Goal: Task Accomplishment & Management: Manage account settings

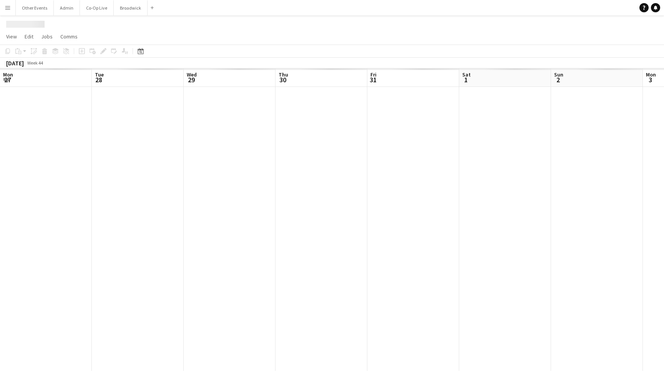
scroll to position [0, 204]
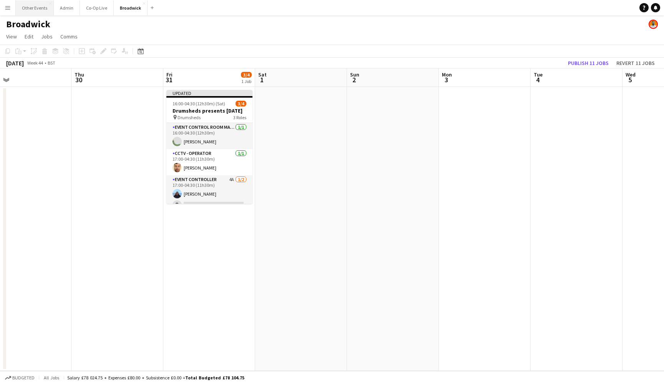
click at [40, 5] on button "Other Events Close" at bounding box center [35, 7] width 38 height 15
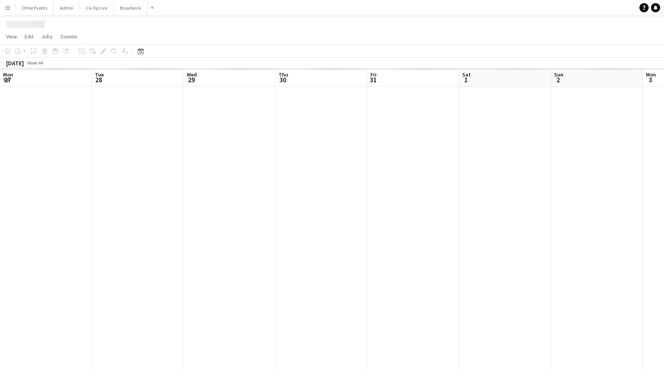
scroll to position [0, 370]
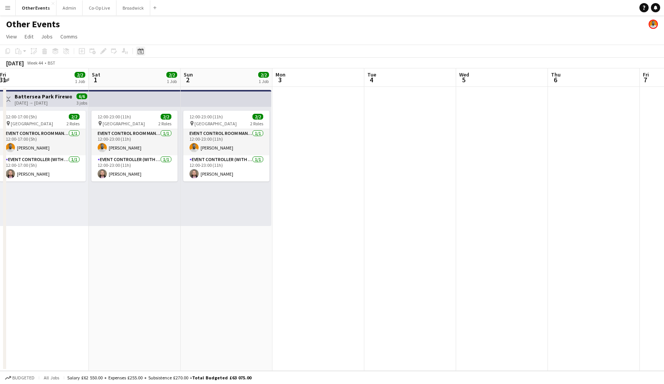
click at [139, 51] on icon "Date picker" at bounding box center [140, 51] width 6 height 6
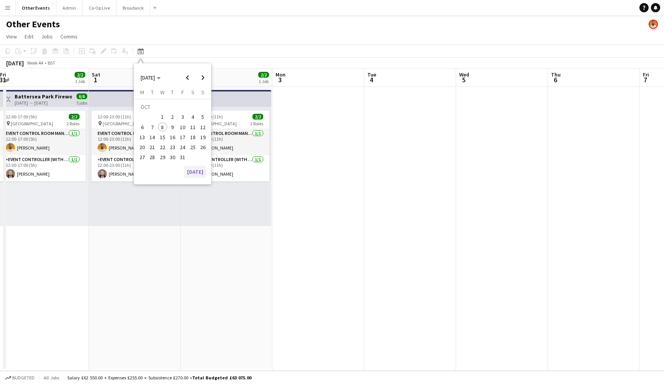
click at [194, 172] on button "[DATE]" at bounding box center [195, 172] width 22 height 12
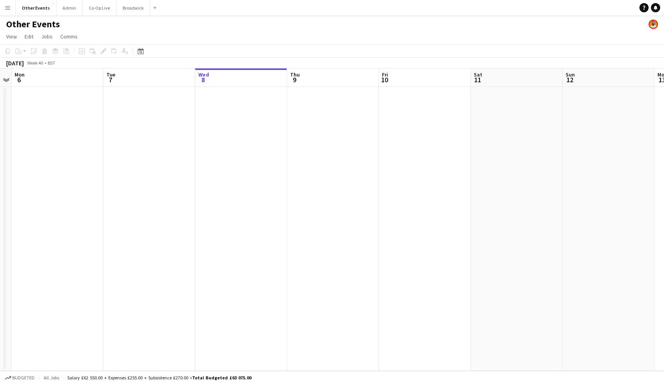
click at [245, 119] on app-date-cell at bounding box center [241, 229] width 92 height 284
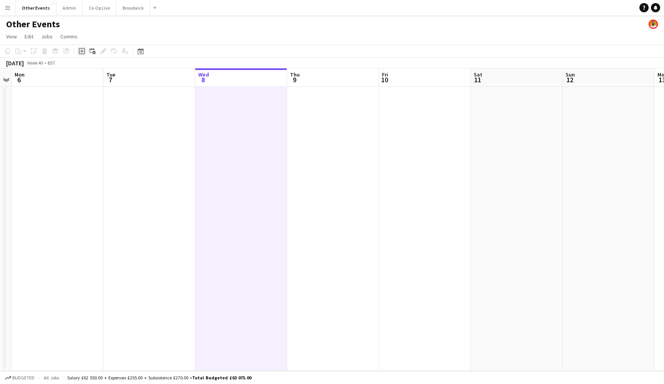
click at [79, 53] on icon at bounding box center [82, 51] width 6 height 6
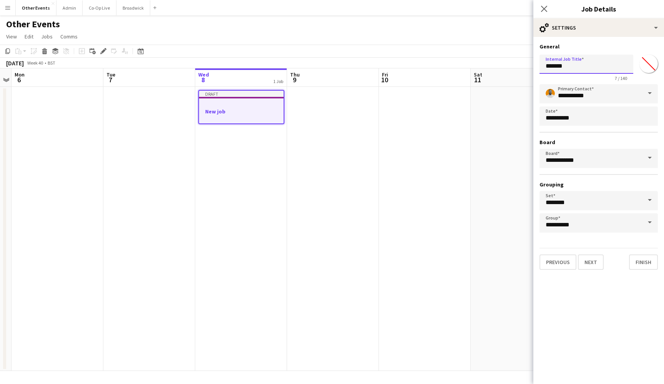
drag, startPoint x: 600, startPoint y: 72, endPoint x: 521, endPoint y: 67, distance: 79.3
click at [521, 67] on body "Menu Boards Boards Boards All jobs Status Workforce Workforce My Workforce Recr…" at bounding box center [332, 192] width 664 height 384
type input "**********"
click at [588, 260] on button "Next" at bounding box center [591, 261] width 26 height 15
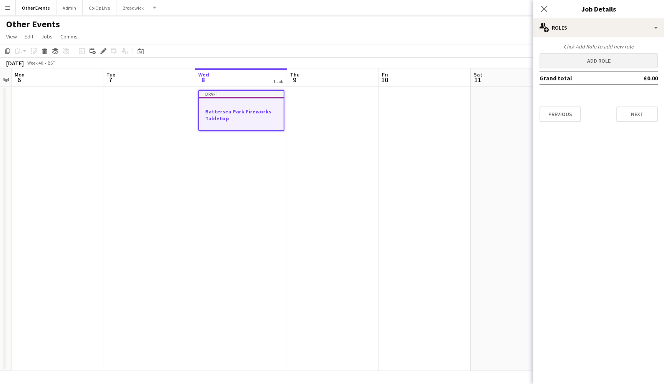
click at [580, 64] on button "Add role" at bounding box center [598, 60] width 118 height 15
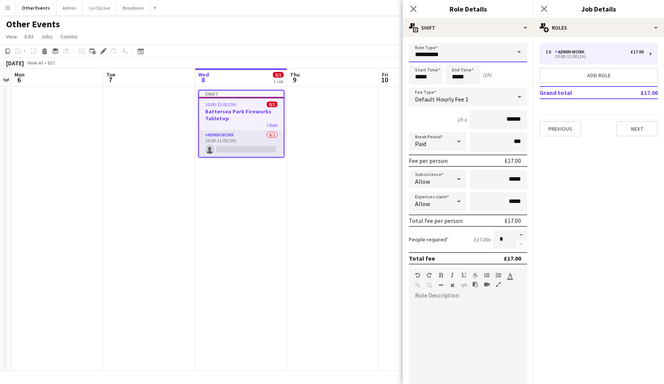
click at [505, 50] on input "**********" at bounding box center [468, 52] width 118 height 19
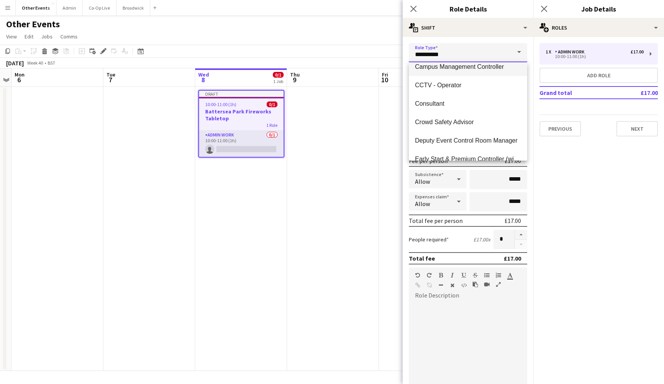
scroll to position [39, 0]
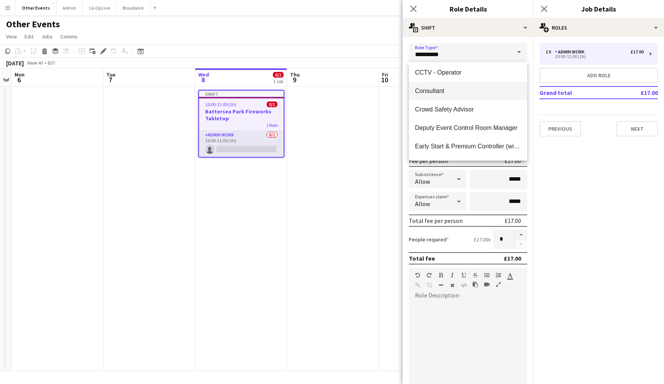
click at [479, 93] on span "Consultant" at bounding box center [468, 90] width 106 height 7
type input "**********"
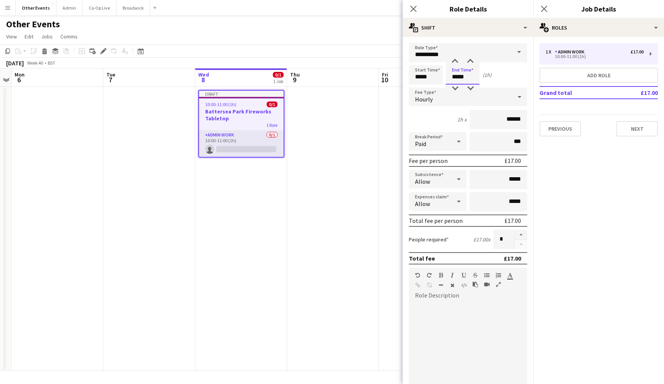
drag, startPoint x: 457, startPoint y: 78, endPoint x: 445, endPoint y: 78, distance: 12.3
click at [445, 78] on div "Start Time ***** End Time ***** (1h)" at bounding box center [468, 74] width 118 height 19
click at [462, 78] on input "*****" at bounding box center [462, 74] width 34 height 19
type input "*****"
click at [500, 97] on div "Hourly" at bounding box center [460, 97] width 103 height 18
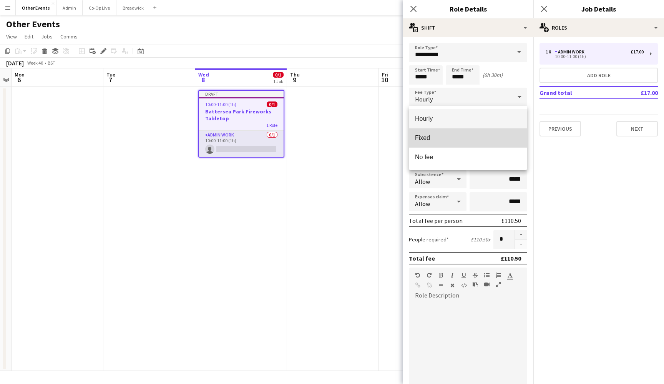
click at [495, 139] on span "Fixed" at bounding box center [468, 137] width 106 height 7
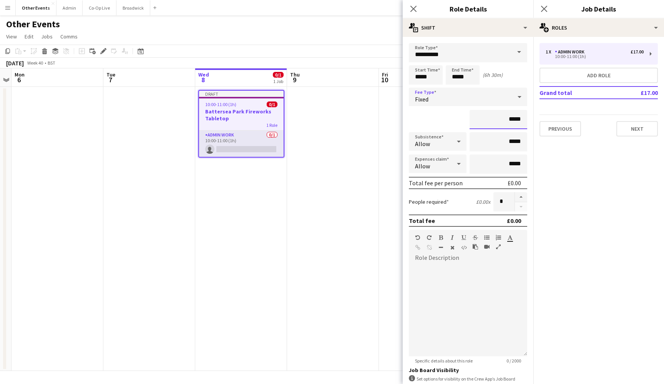
click at [511, 120] on input "*****" at bounding box center [498, 119] width 58 height 19
type input "*******"
click at [444, 124] on div "*******" at bounding box center [468, 119] width 118 height 19
drag, startPoint x: 532, startPoint y: 15, endPoint x: 410, endPoint y: 9, distance: 121.8
click at [410, 9] on icon "Close pop-in" at bounding box center [412, 8] width 7 height 7
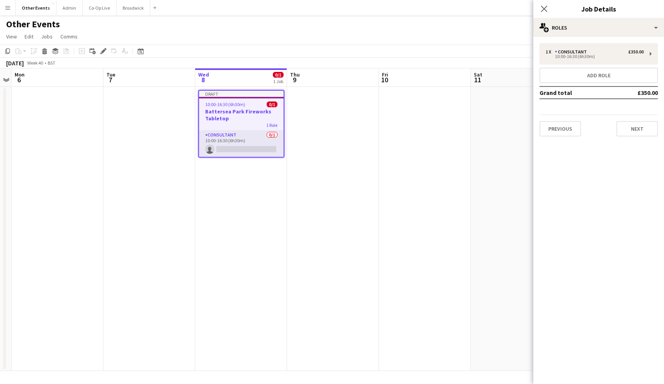
click at [286, 170] on app-date-cell "Draft 10:00-16:30 (6h30m) 0/1 Battersea Park Fireworks Tabletop 1 Role Consulta…" at bounding box center [241, 229] width 92 height 284
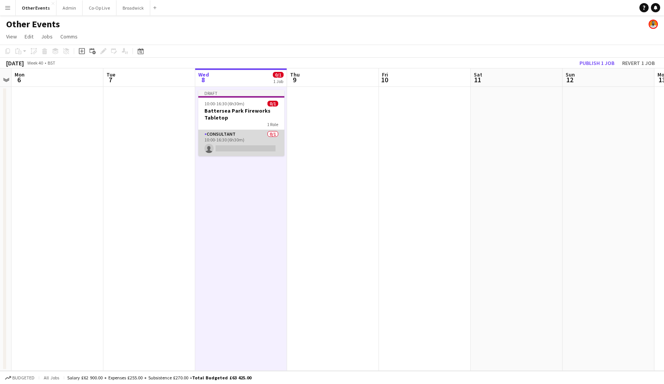
click at [252, 145] on app-card-role "Consultant 0/1 10:00-16:30 (6h30m) single-neutral-actions" at bounding box center [241, 143] width 86 height 26
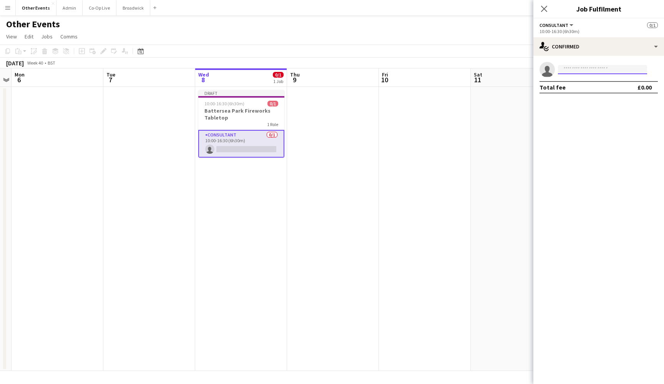
click at [579, 73] on input at bounding box center [602, 69] width 89 height 9
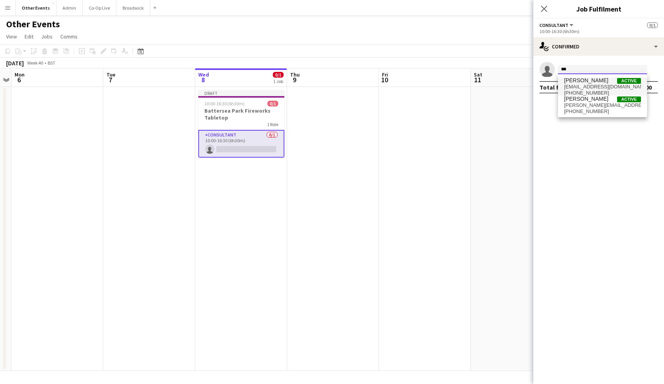
type input "***"
click at [590, 90] on span "[PHONE_NUMBER]" at bounding box center [602, 93] width 77 height 6
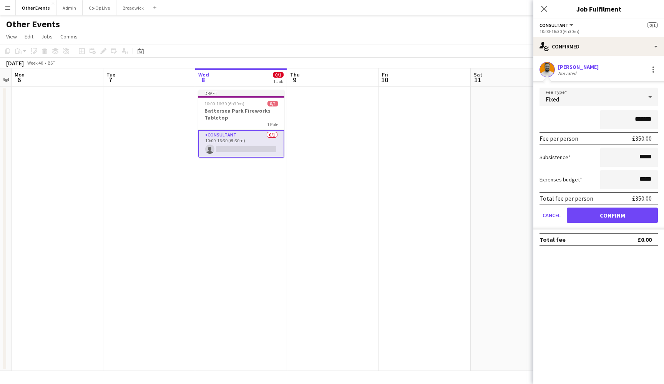
click at [613, 210] on button "Confirm" at bounding box center [611, 214] width 91 height 15
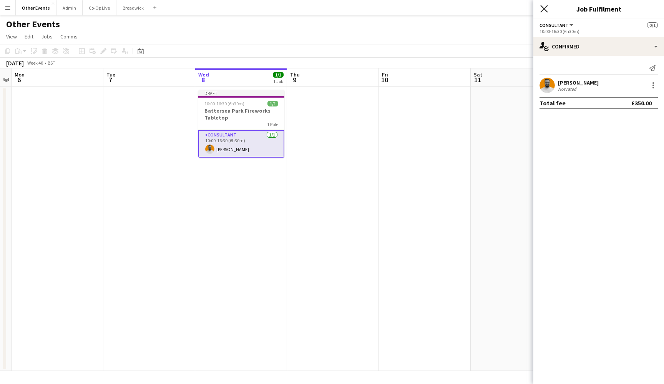
click at [546, 6] on icon at bounding box center [543, 8] width 7 height 7
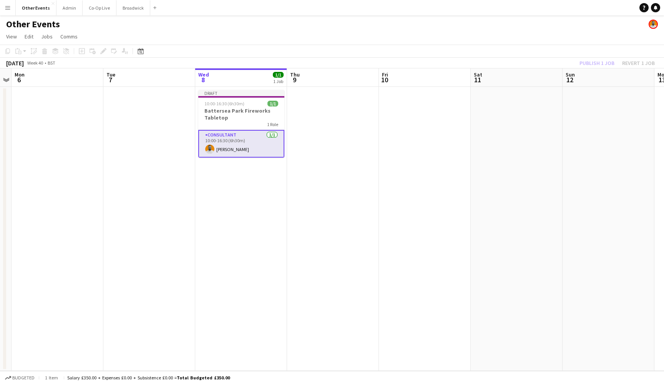
click at [474, 190] on app-date-cell at bounding box center [516, 229] width 92 height 284
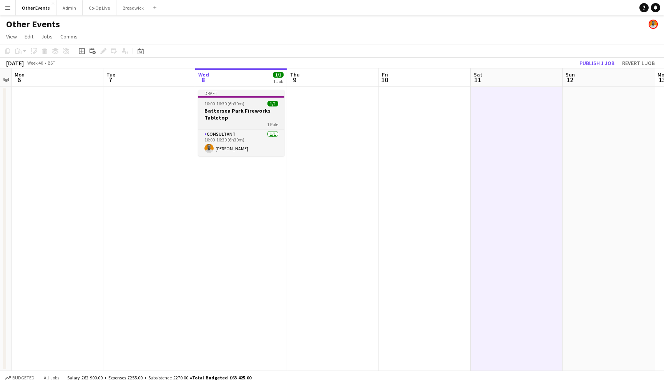
click at [219, 109] on h3 "Battersea Park Fireworks Tabletop" at bounding box center [241, 114] width 86 height 14
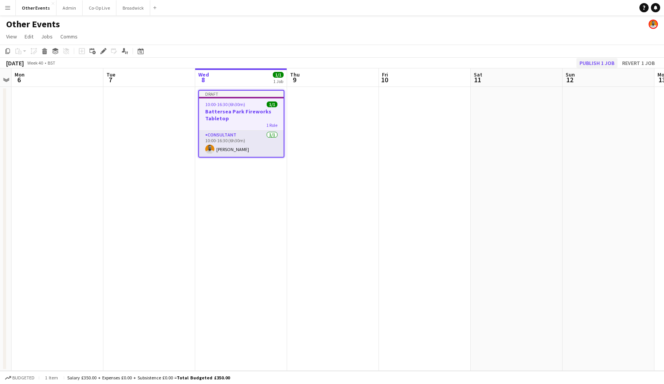
click at [594, 62] on button "Publish 1 job" at bounding box center [596, 63] width 41 height 10
click at [332, 24] on div "Other Events" at bounding box center [332, 22] width 664 height 15
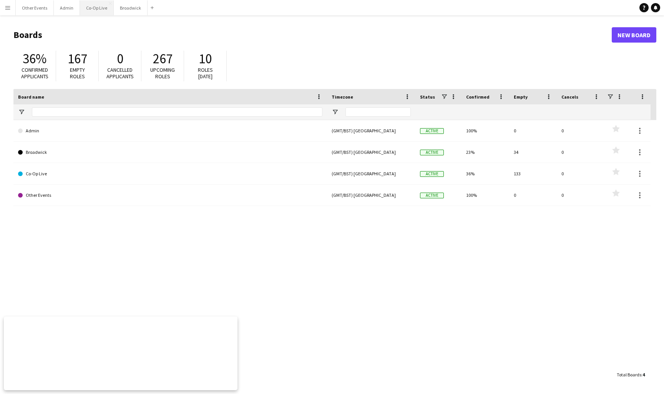
click at [104, 13] on button "Co-Op Live Close" at bounding box center [97, 7] width 34 height 15
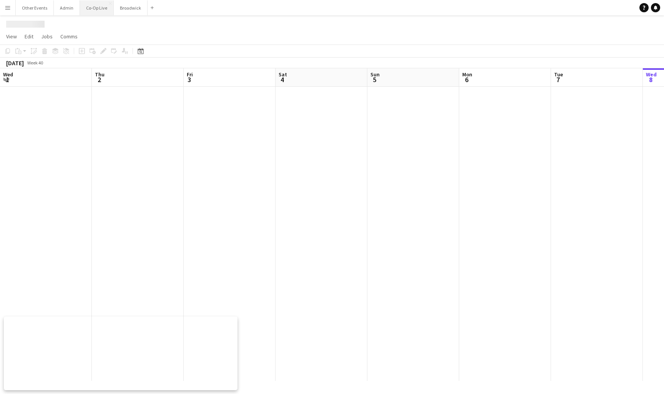
scroll to position [0, 320]
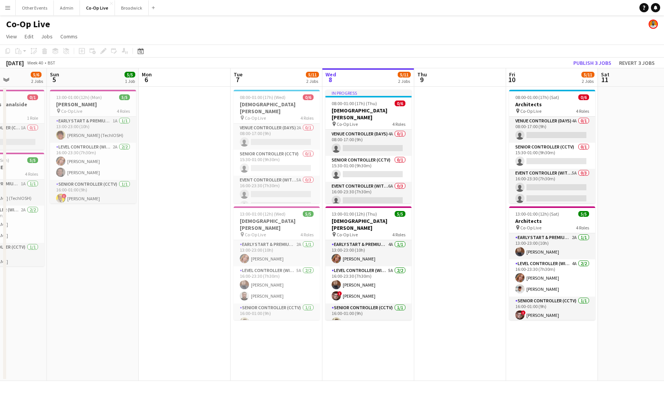
click at [372, 352] on app-date-cell "In progress 08:00-01:00 (17h) (Thu) 0/6 Lady Gaga pin Co-Op Live 4 Roles Venue …" at bounding box center [368, 234] width 92 height 295
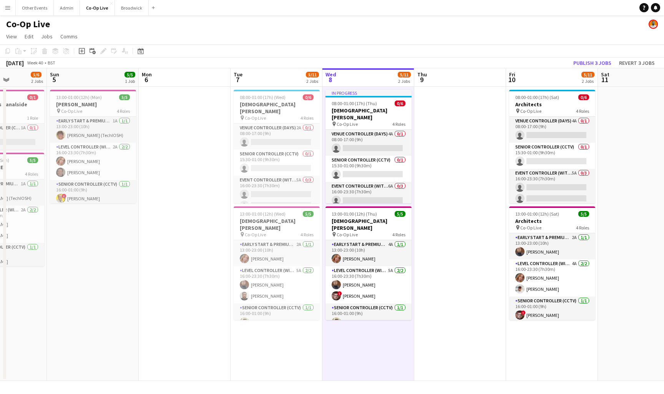
click at [356, 352] on app-date-cell "In progress 08:00-01:00 (17h) (Thu) 0/6 Lady Gaga pin Co-Op Live 4 Roles Venue …" at bounding box center [368, 234] width 92 height 295
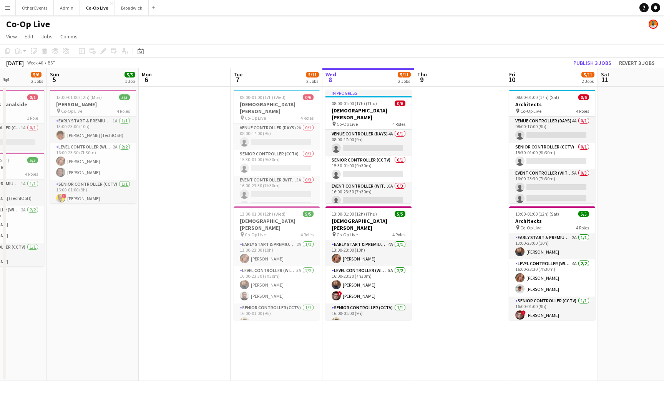
click at [367, 350] on app-date-cell "In progress 08:00-01:00 (17h) (Thu) 0/6 Lady Gaga pin Co-Op Live 4 Roles Venue …" at bounding box center [368, 234] width 92 height 295
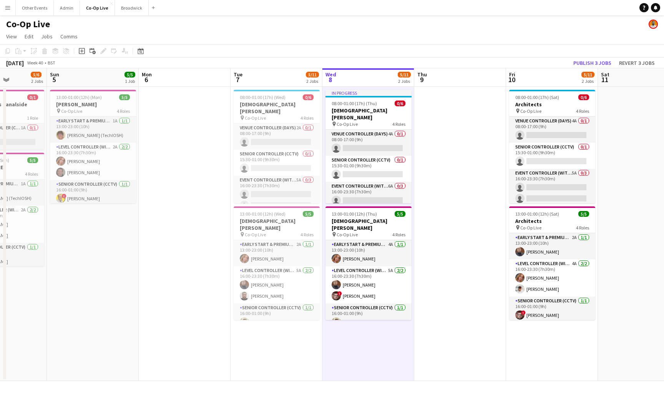
click at [369, 353] on app-date-cell "In progress 08:00-01:00 (17h) (Thu) 0/6 Lady Gaga pin Co-Op Live 4 Roles Venue …" at bounding box center [368, 234] width 92 height 295
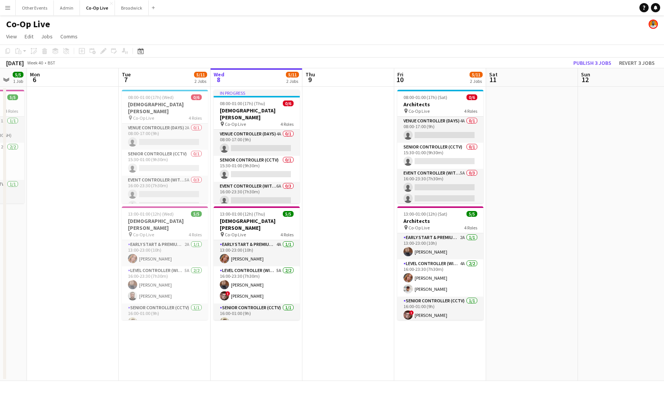
scroll to position [0, 250]
click at [125, 15] on button "Broadwick Close" at bounding box center [132, 7] width 34 height 15
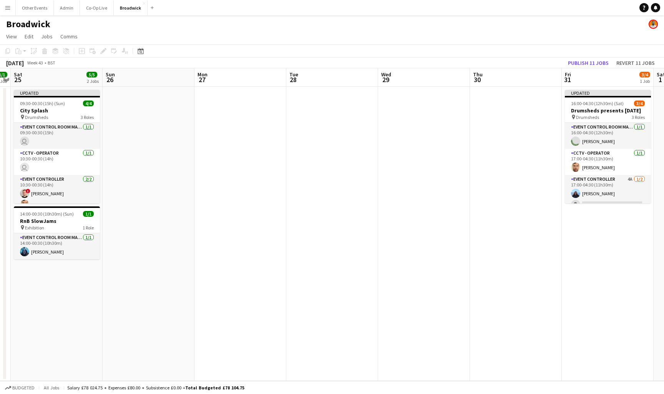
scroll to position [0, 179]
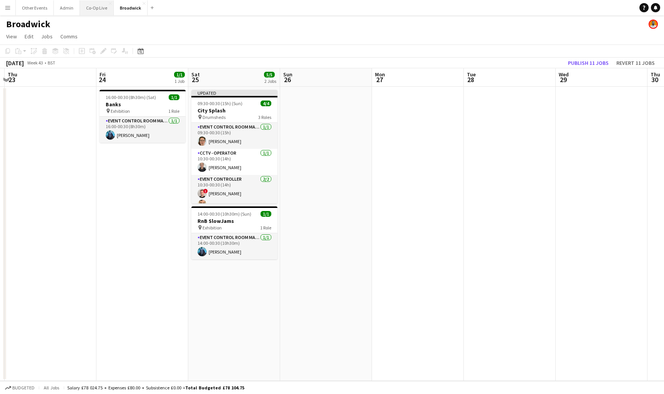
click at [94, 8] on button "Co-Op Live Close" at bounding box center [97, 7] width 34 height 15
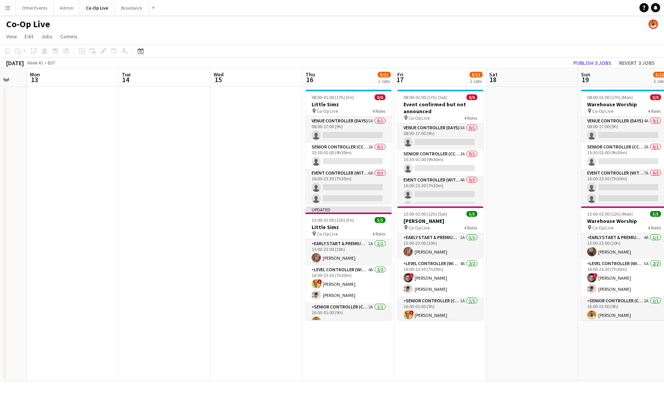
click at [325, 21] on div "Co-Op Live" at bounding box center [332, 22] width 664 height 15
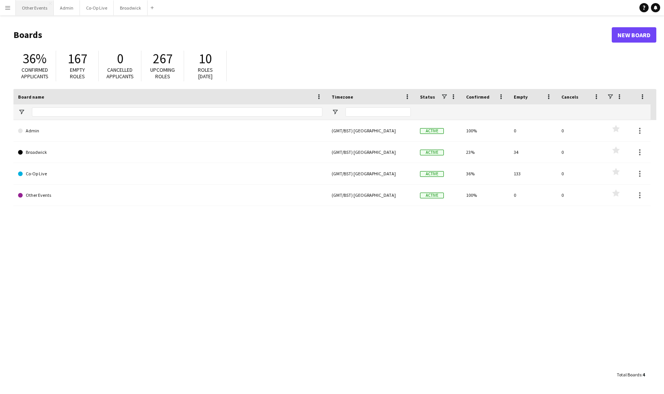
click at [40, 8] on button "Other Events Close" at bounding box center [35, 7] width 38 height 15
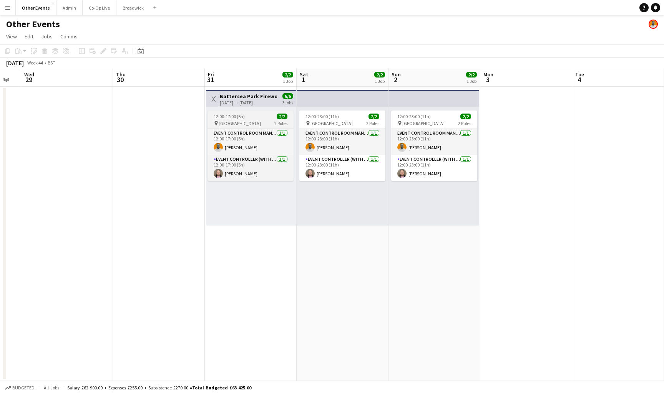
scroll to position [0, 356]
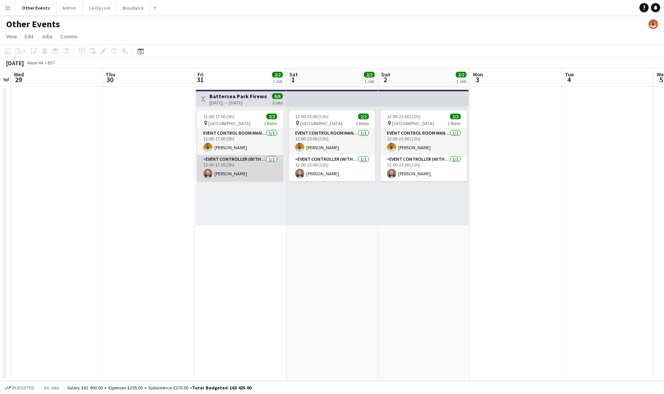
click at [250, 168] on app-card-role "Event Controller (with CCTV) 1/1 12:00-17:00 (5h) Josh Cherrington" at bounding box center [240, 168] width 86 height 26
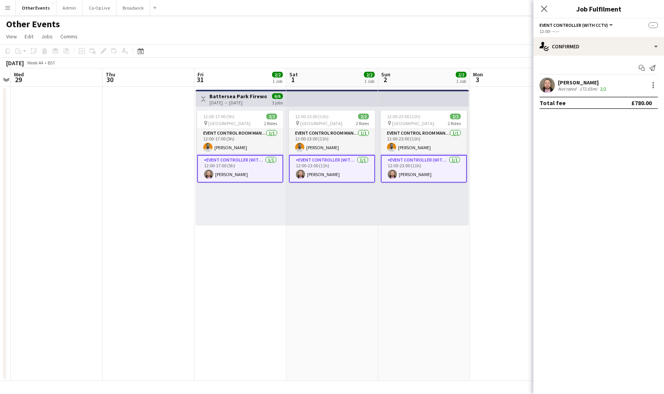
click at [565, 87] on div "Not rated" at bounding box center [568, 89] width 20 height 6
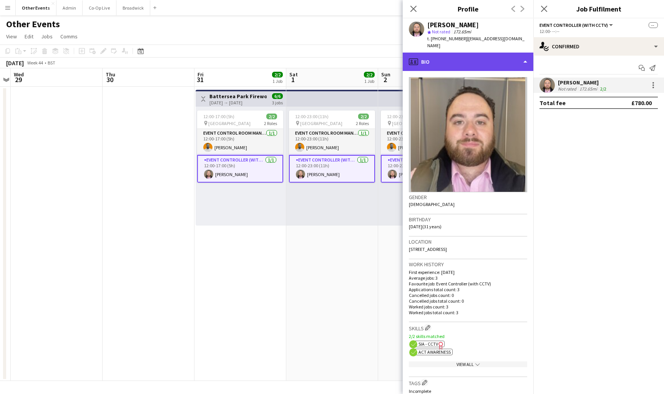
click at [515, 53] on div "profile Bio" at bounding box center [467, 62] width 131 height 18
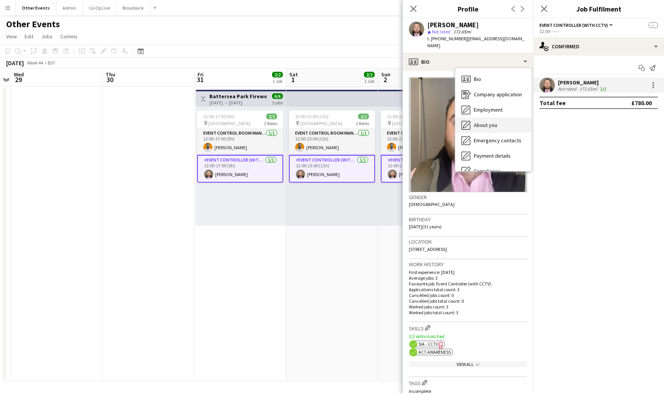
click at [507, 118] on div "About you About you" at bounding box center [493, 125] width 76 height 15
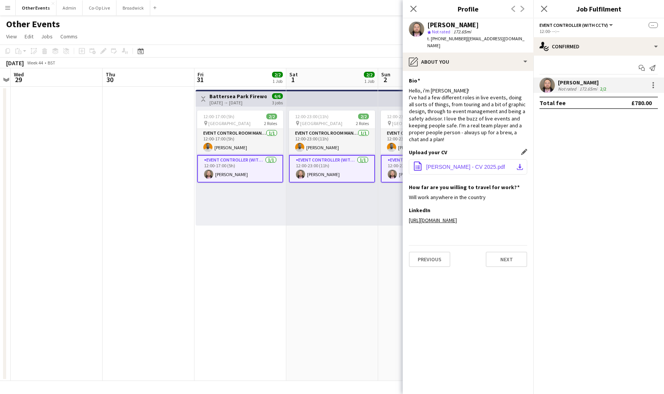
click at [491, 164] on span "Josh Cherrington - CV 2025.pdf" at bounding box center [465, 167] width 79 height 6
click at [413, 5] on icon "Close pop-in" at bounding box center [412, 8] width 7 height 7
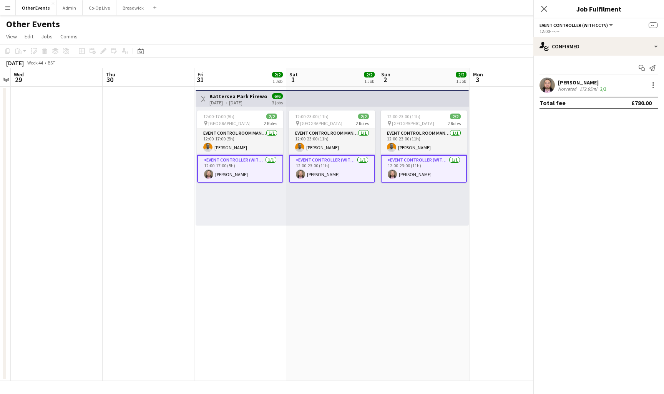
click at [413, 5] on body "Menu Boards Boards Boards All jobs Status Workforce Workforce My Workforce Recr…" at bounding box center [332, 197] width 664 height 394
click at [540, 8] on icon "Close pop-in" at bounding box center [543, 8] width 7 height 7
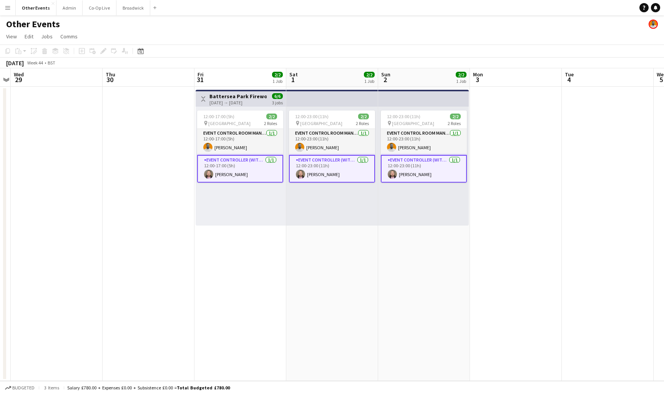
click at [539, 8] on app-navbar "Menu Boards Boards Boards All jobs Status Workforce Workforce My Workforce Recr…" at bounding box center [332, 7] width 664 height 15
